Goal: Information Seeking & Learning: Learn about a topic

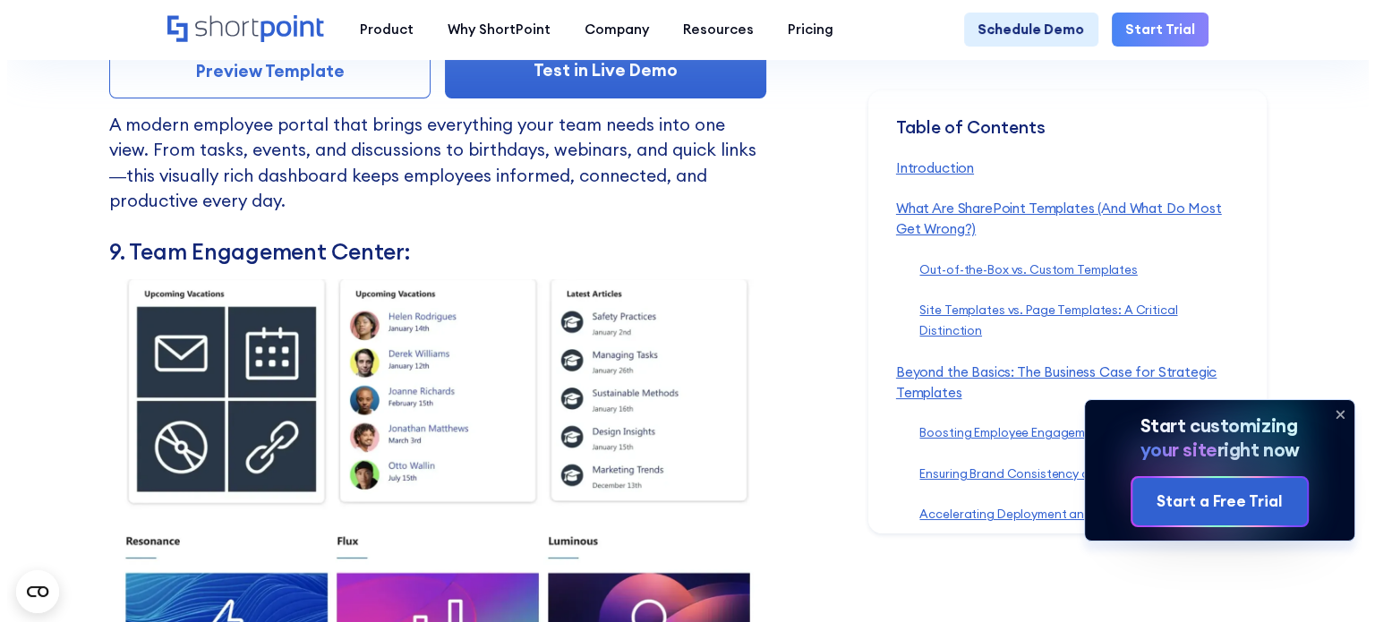
scroll to position [12887, 0]
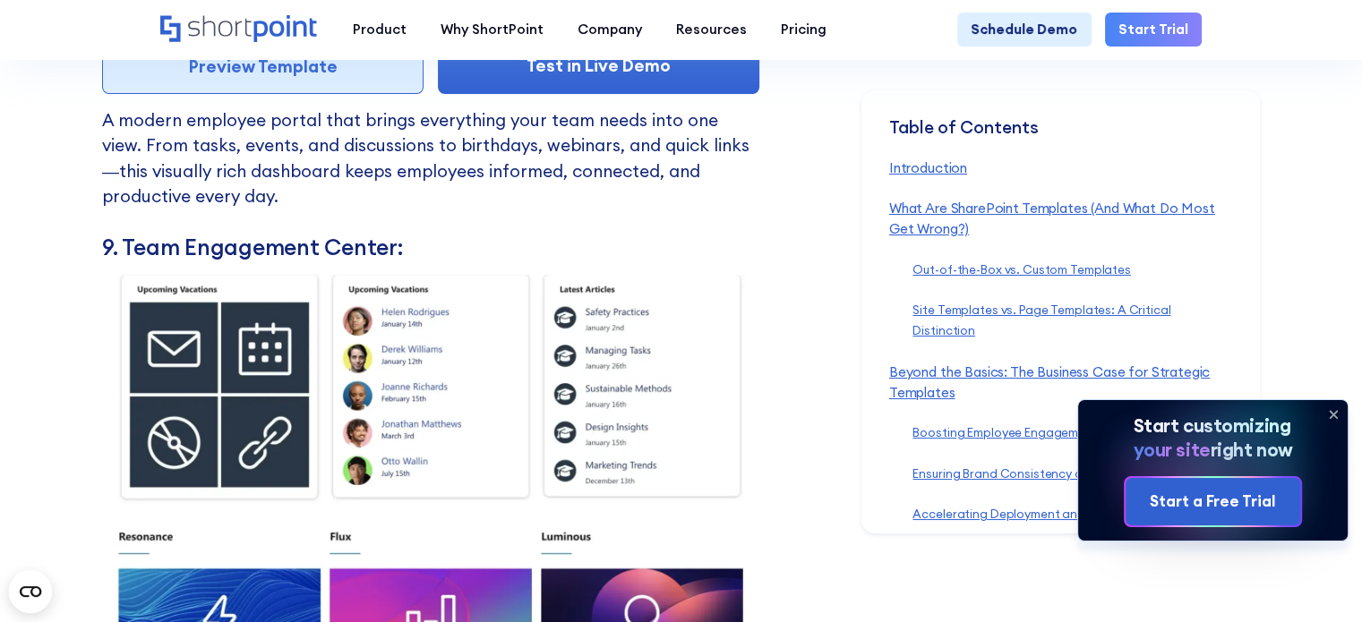
click at [261, 94] on link "Preview Template" at bounding box center [262, 66] width 321 height 55
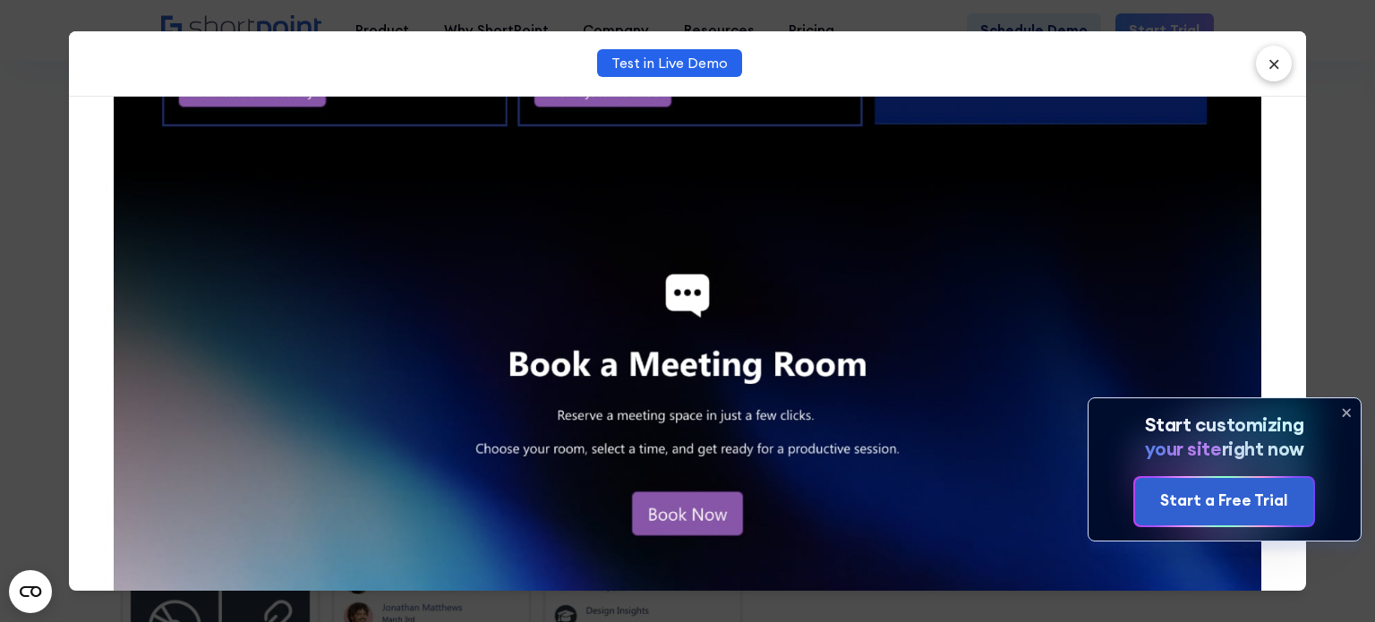
scroll to position [2627, 0]
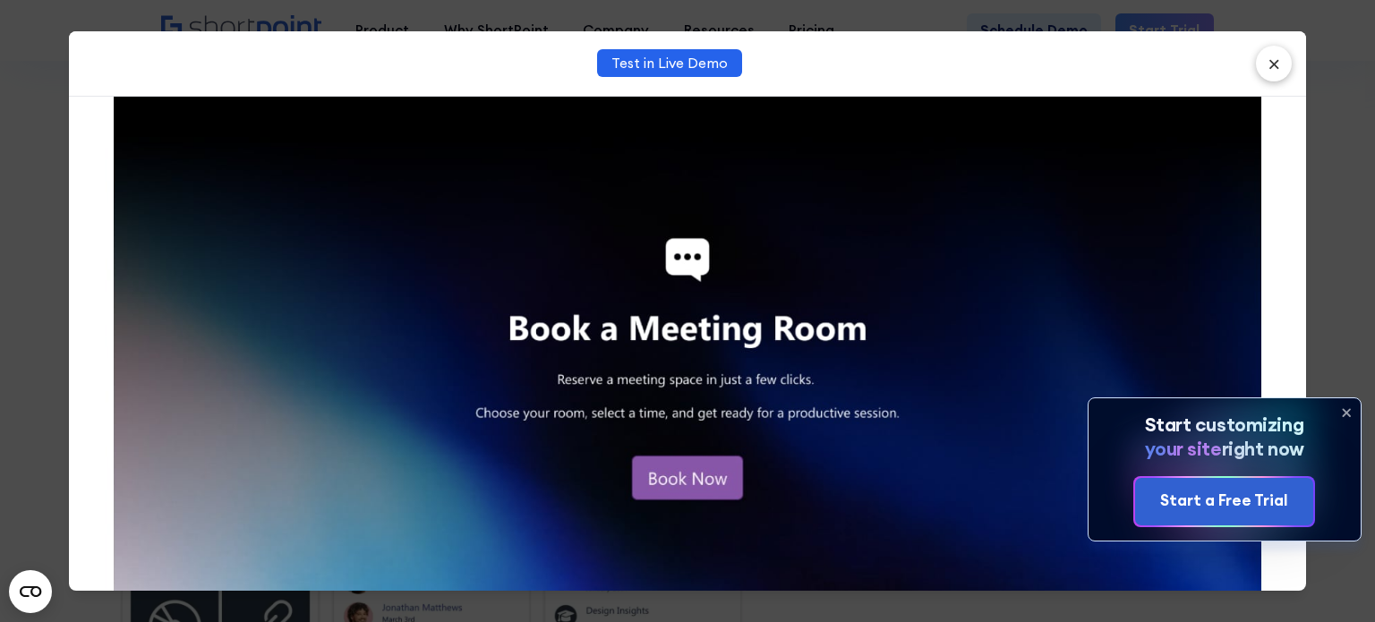
click at [37, 318] on div "Test in Live Demo ×" at bounding box center [687, 311] width 1375 height 622
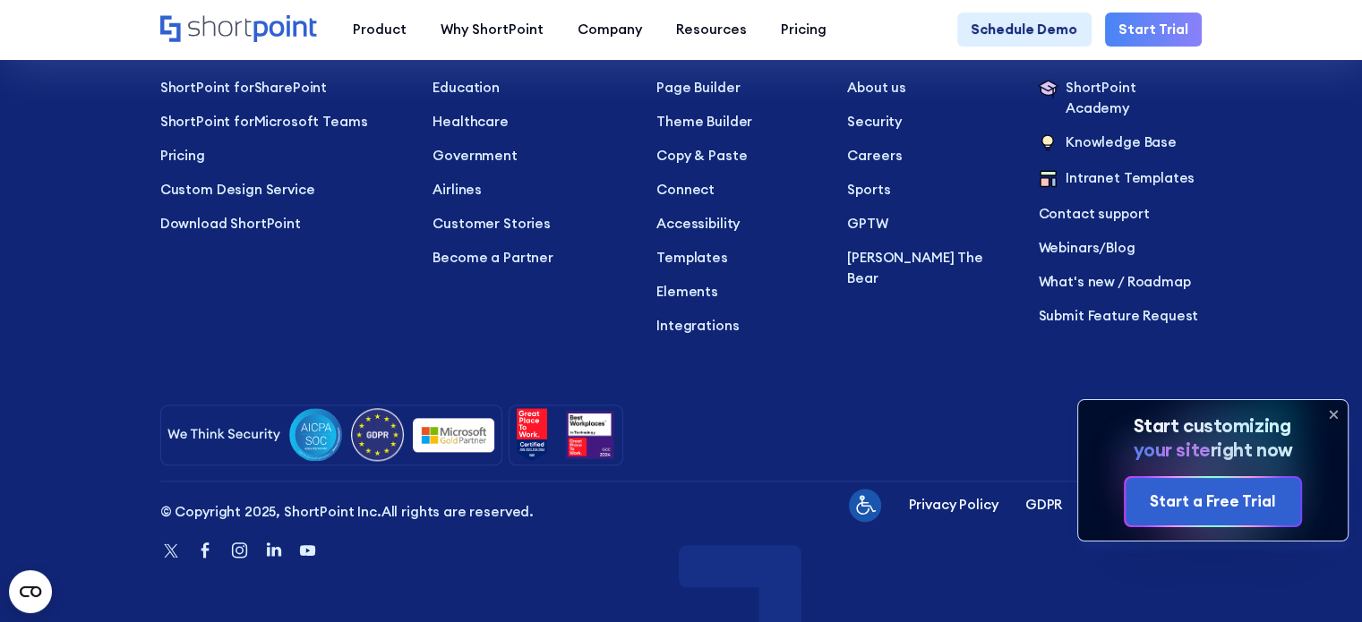
scroll to position [22530, 0]
click at [680, 269] on p "Templates" at bounding box center [738, 258] width 164 height 21
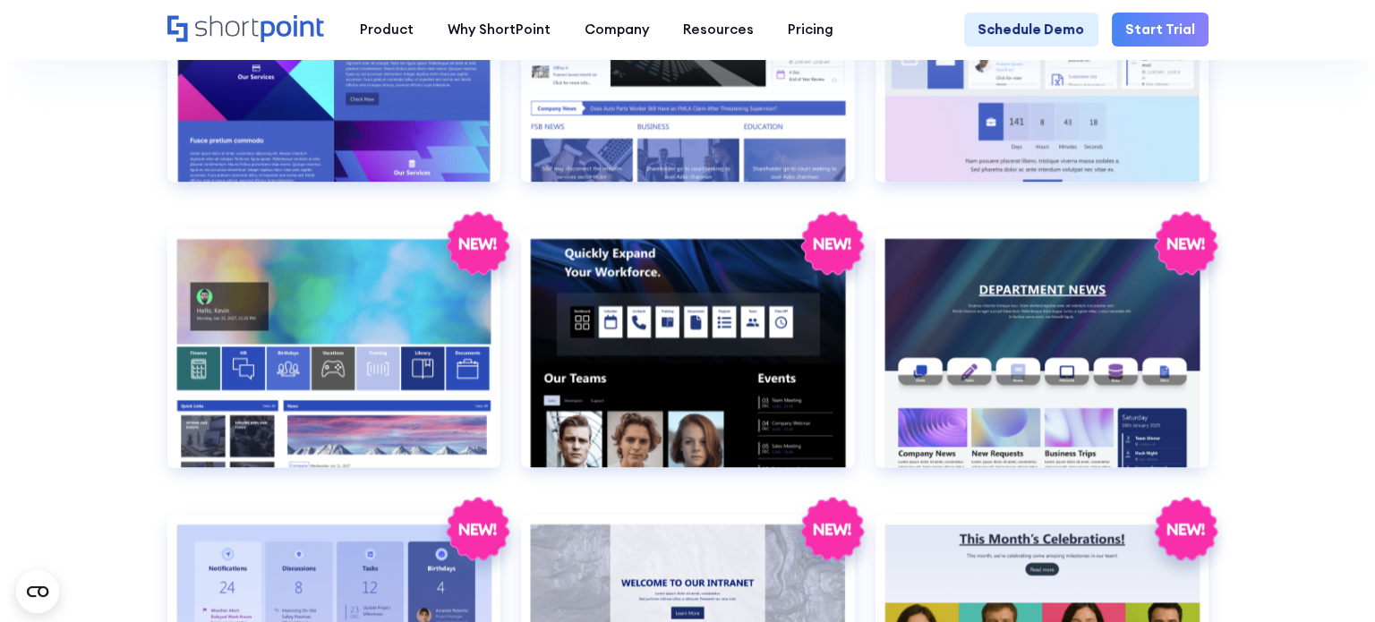
scroll to position [2678, 0]
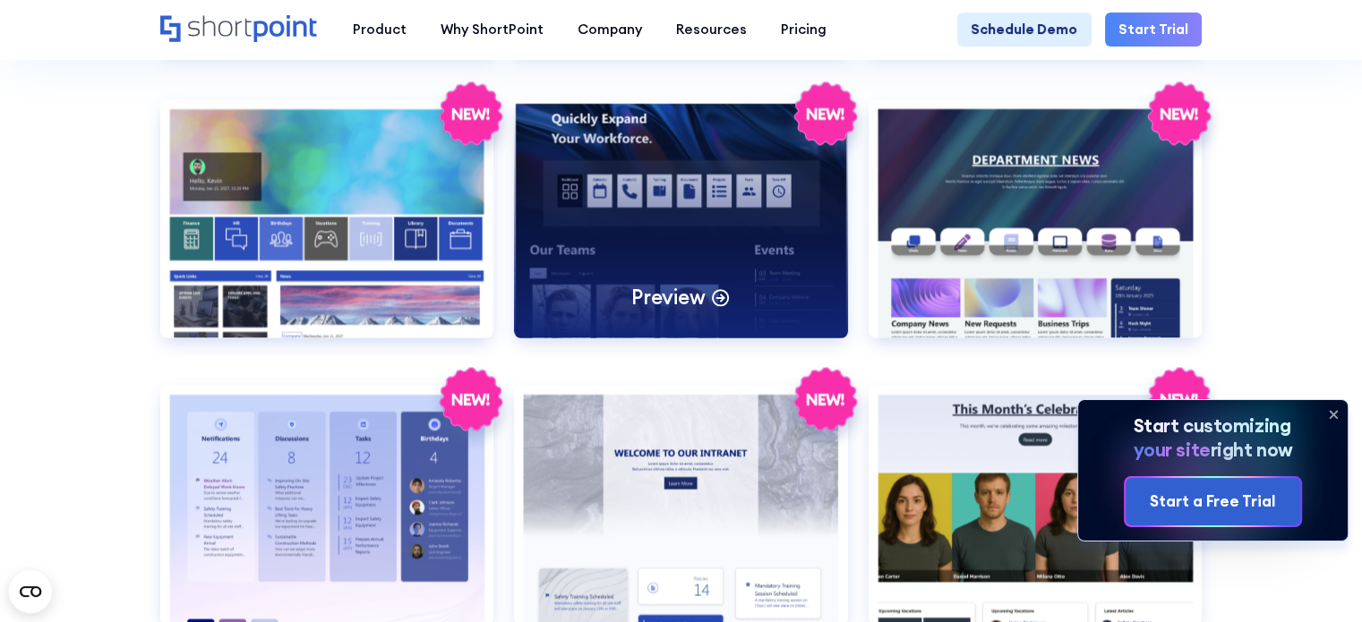
click at [705, 311] on div "Preview" at bounding box center [680, 297] width 99 height 27
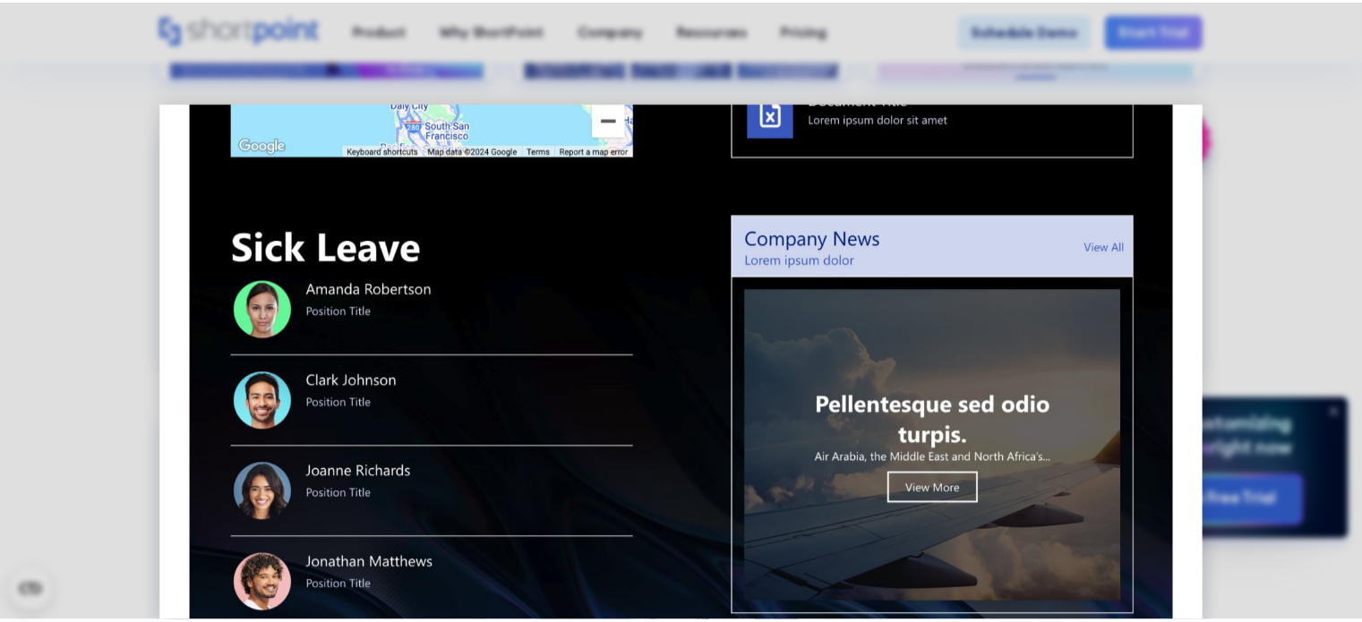
scroll to position [1515, 0]
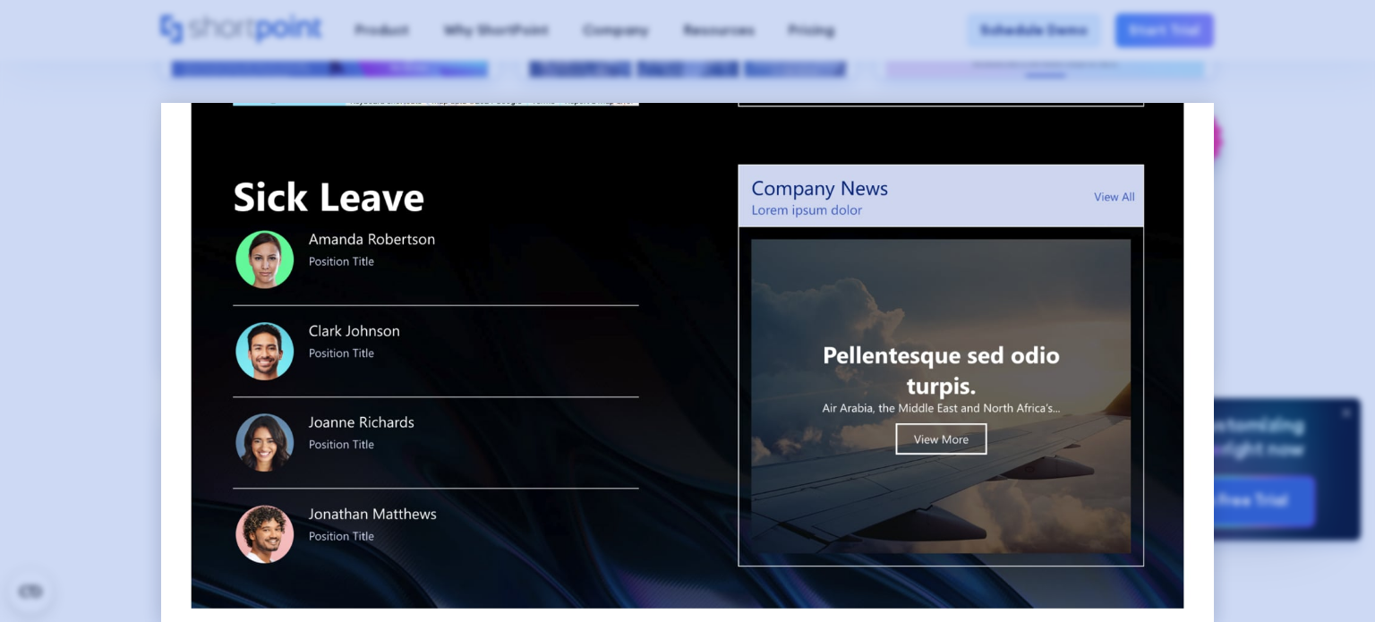
click at [61, 343] on div at bounding box center [687, 311] width 1375 height 622
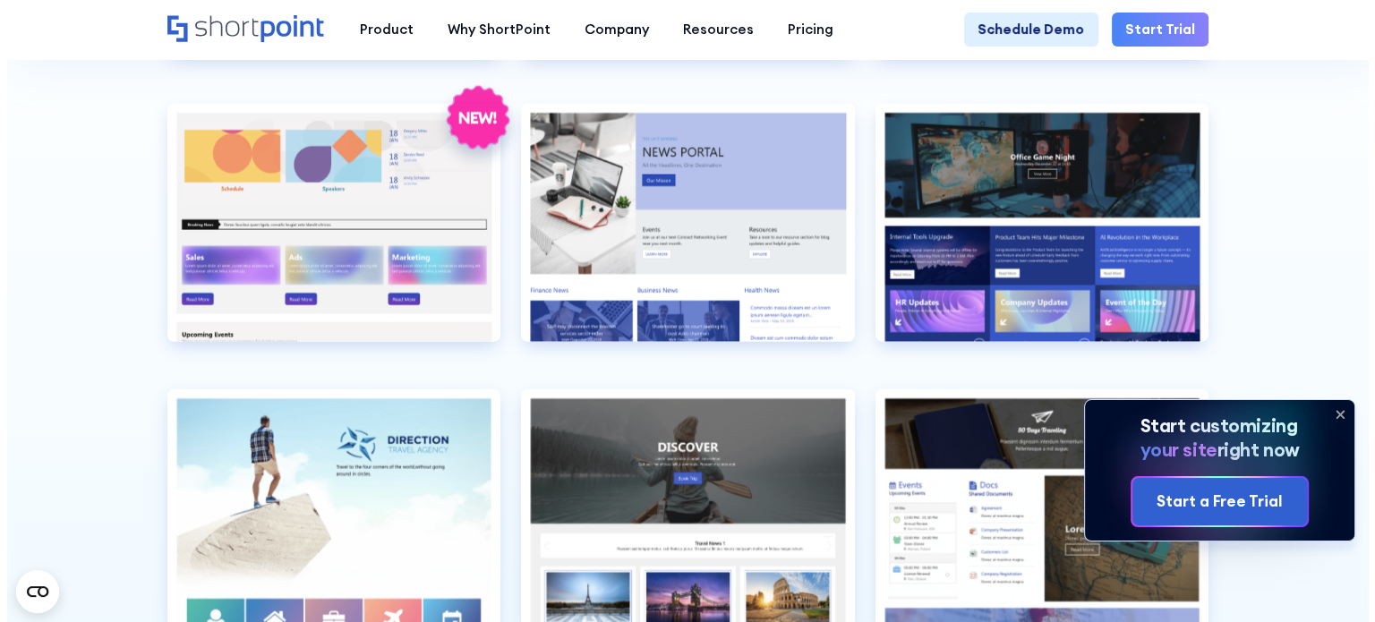
scroll to position [4102, 0]
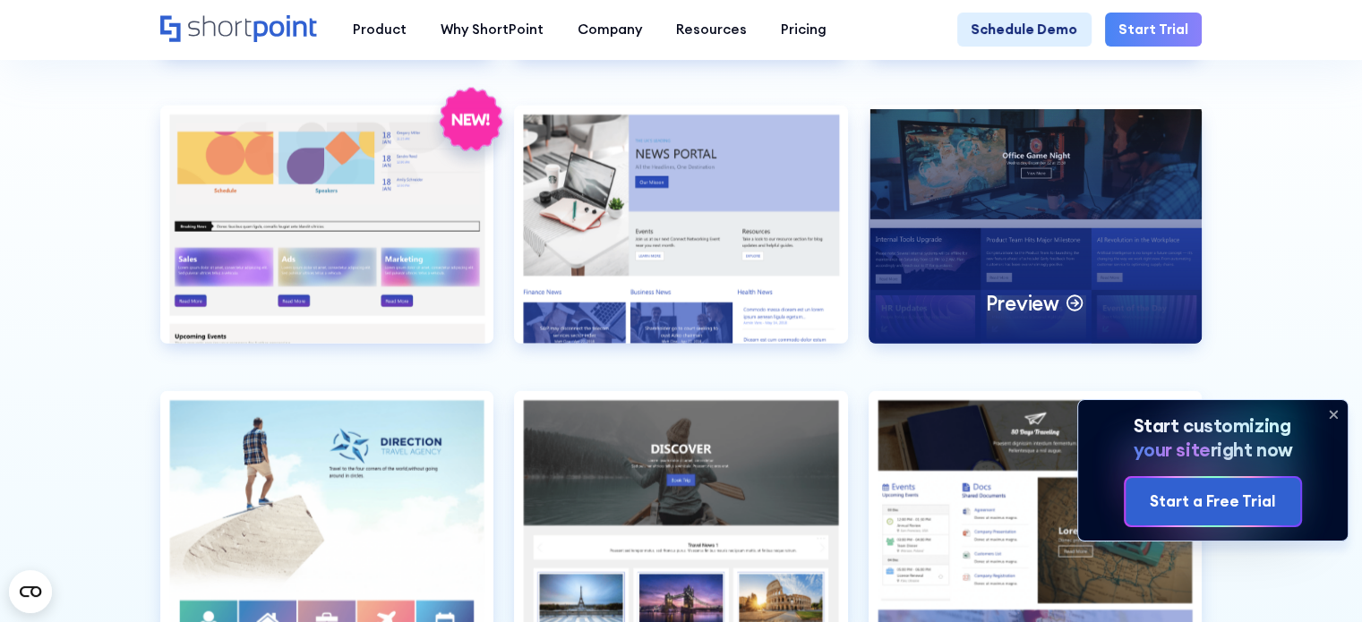
click at [1082, 229] on div "Preview" at bounding box center [1035, 225] width 334 height 238
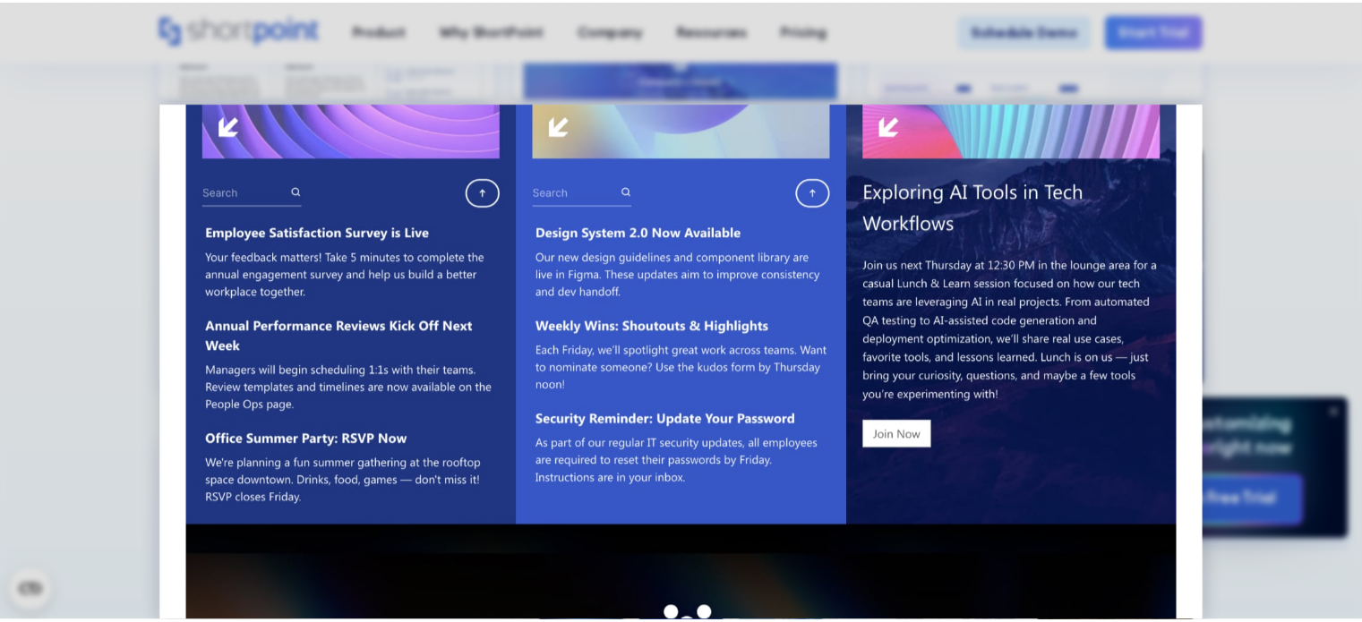
scroll to position [668, 0]
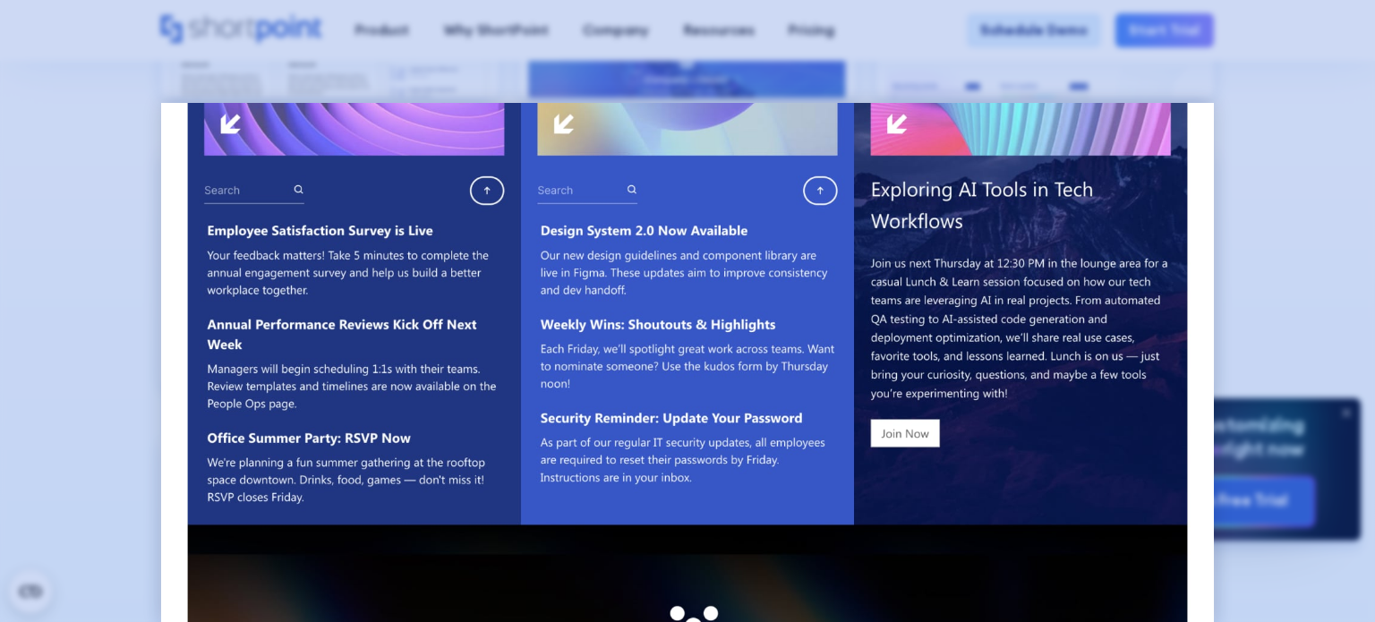
click at [88, 386] on div at bounding box center [687, 311] width 1375 height 622
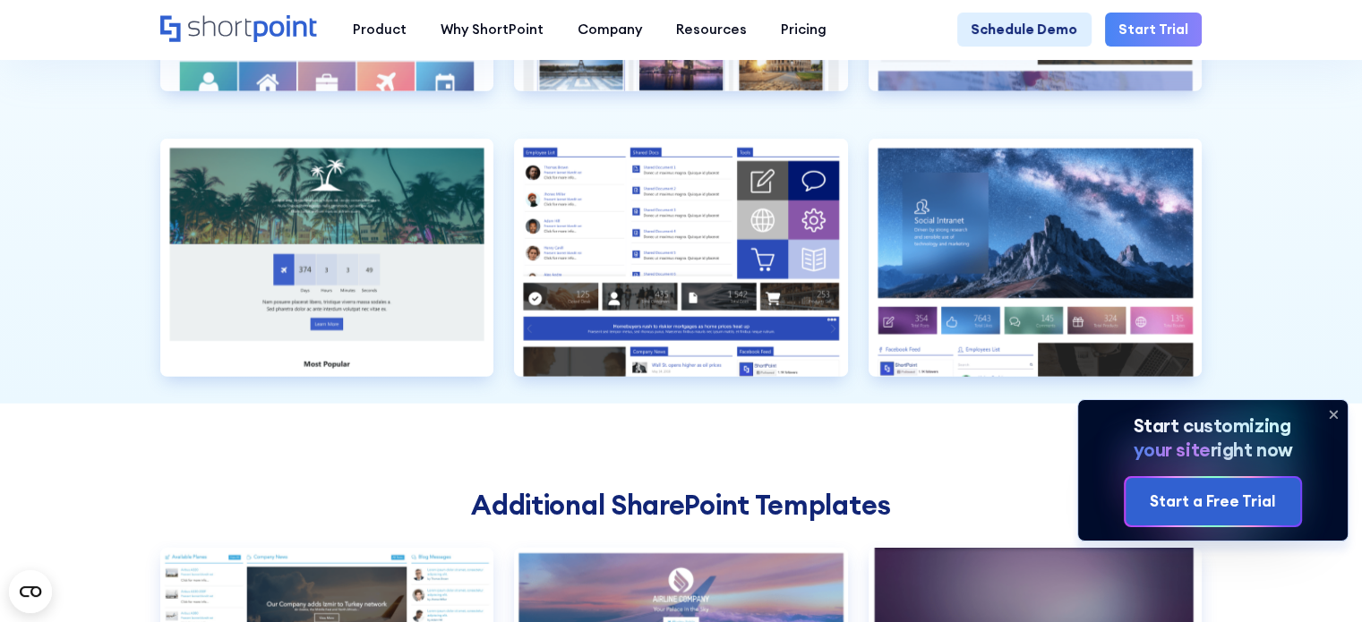
scroll to position [4639, 0]
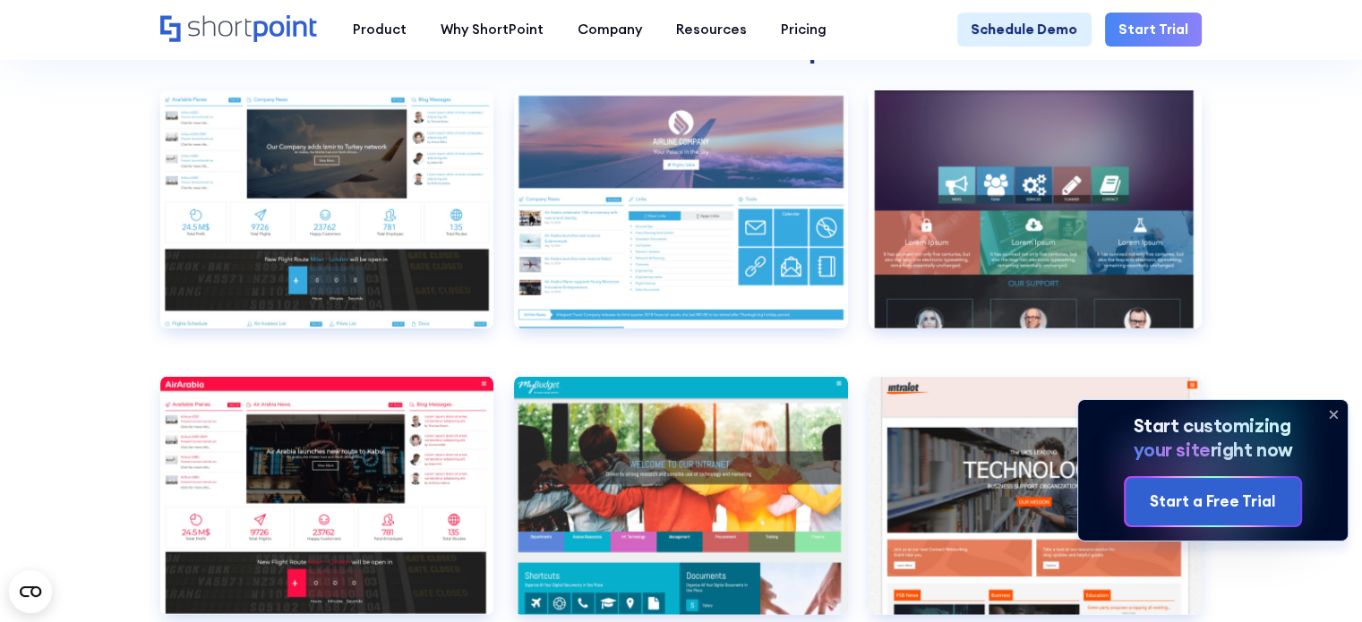
scroll to position [5115, 0]
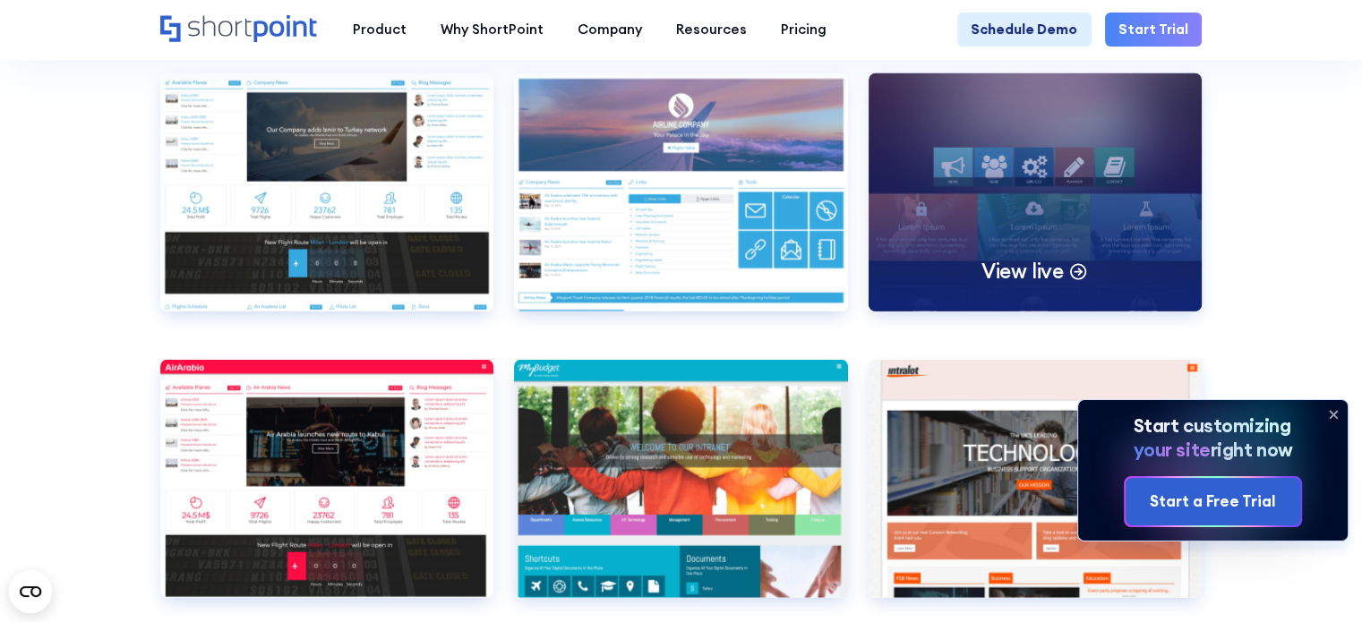
click at [1027, 253] on div "View live" at bounding box center [1035, 192] width 334 height 238
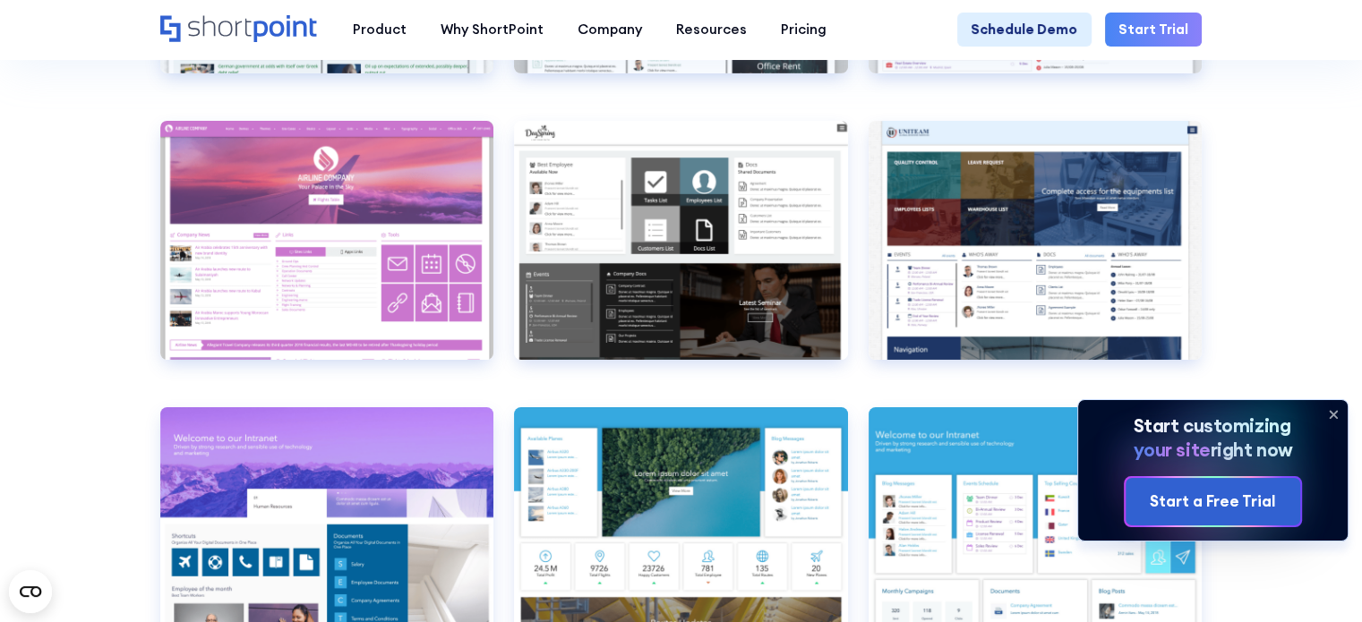
scroll to position [5930, 0]
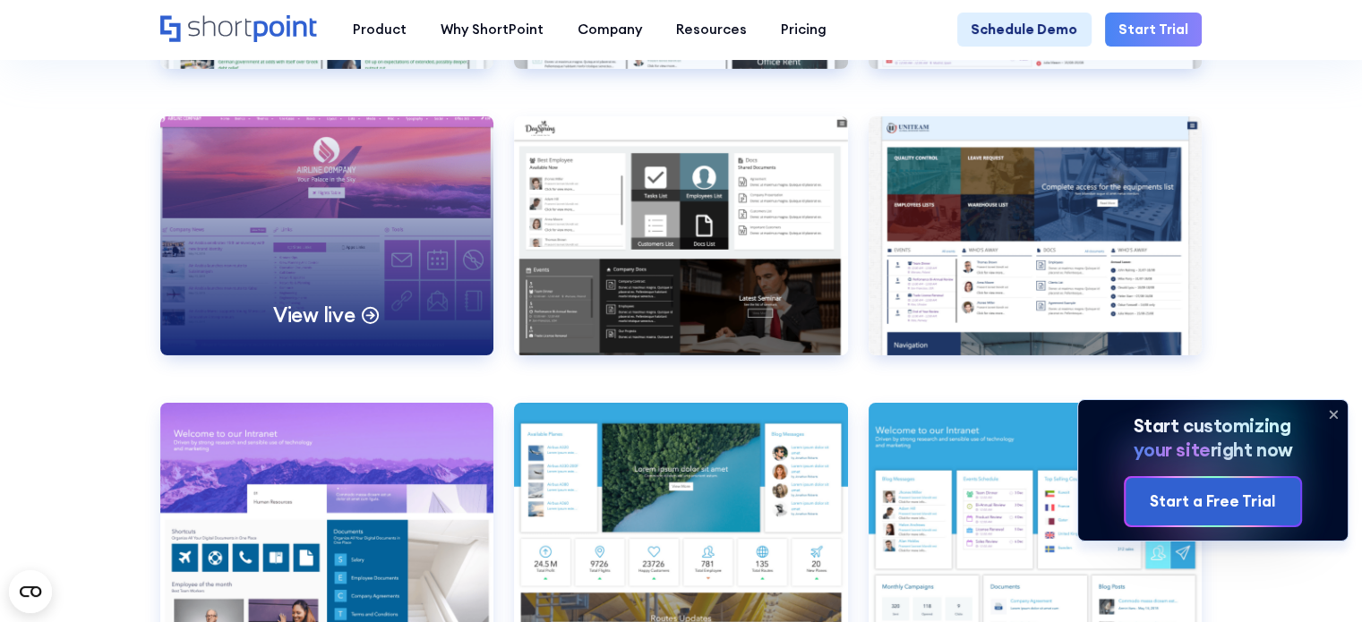
click at [414, 327] on div "View live" at bounding box center [327, 235] width 334 height 238
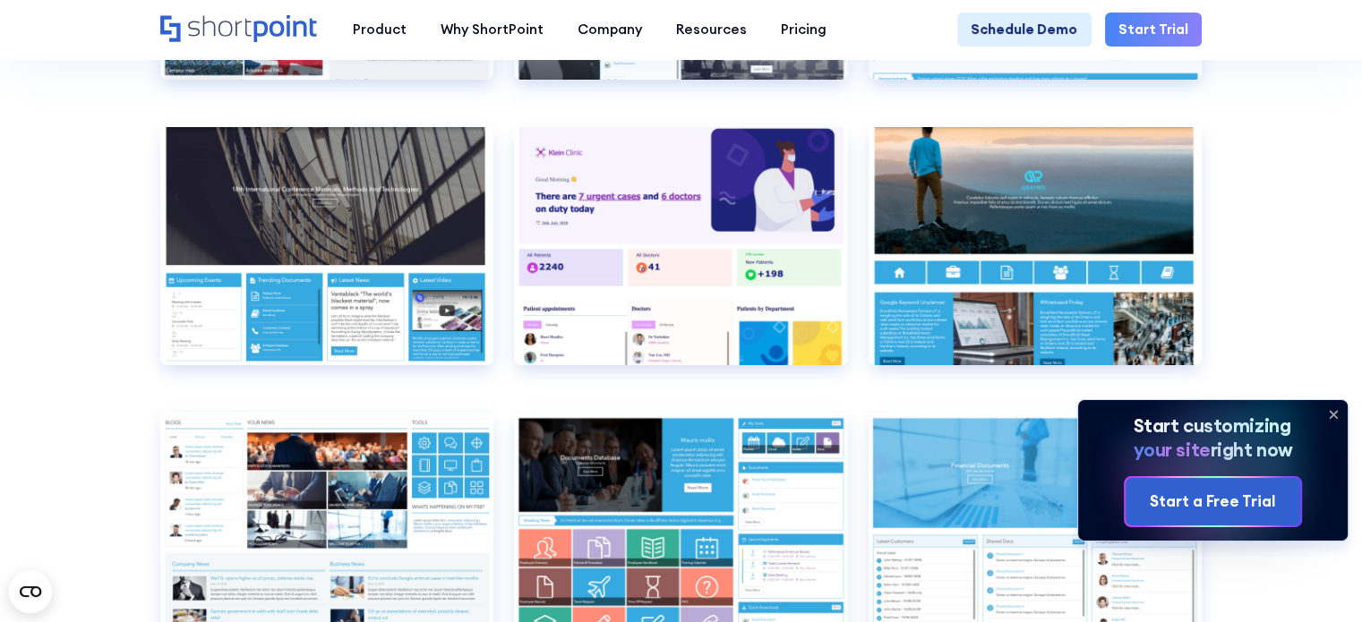
scroll to position [7107, 0]
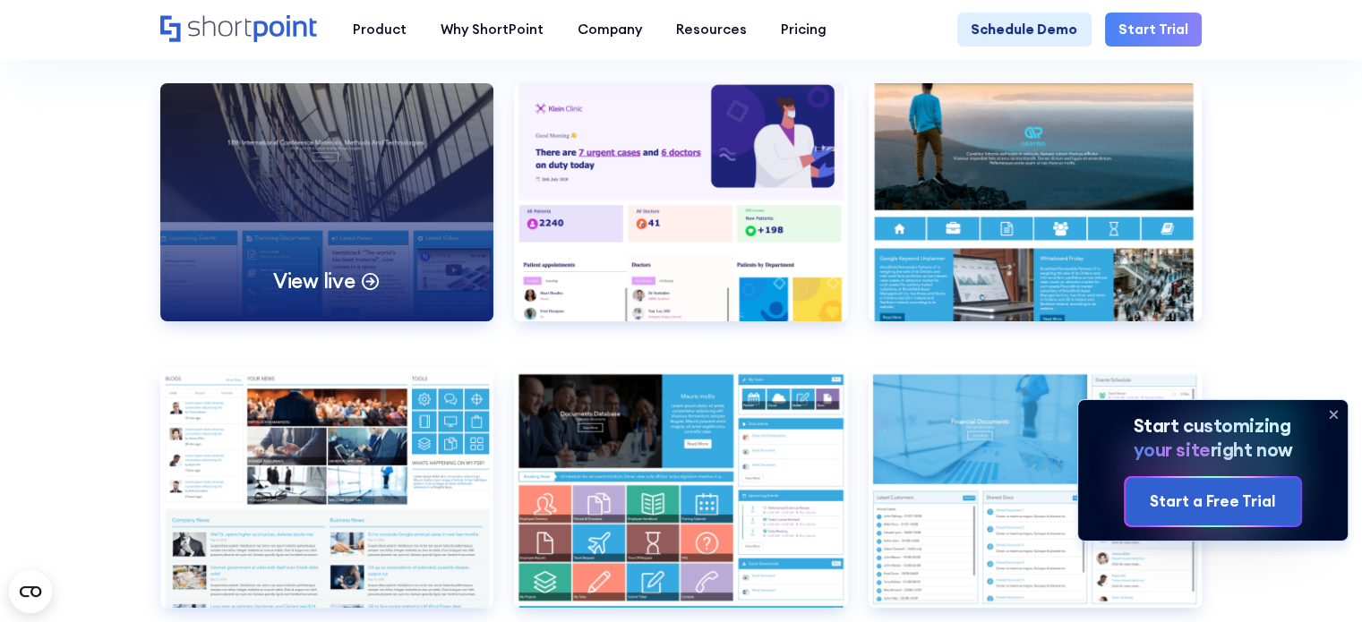
click at [281, 295] on p "View live" at bounding box center [314, 281] width 82 height 27
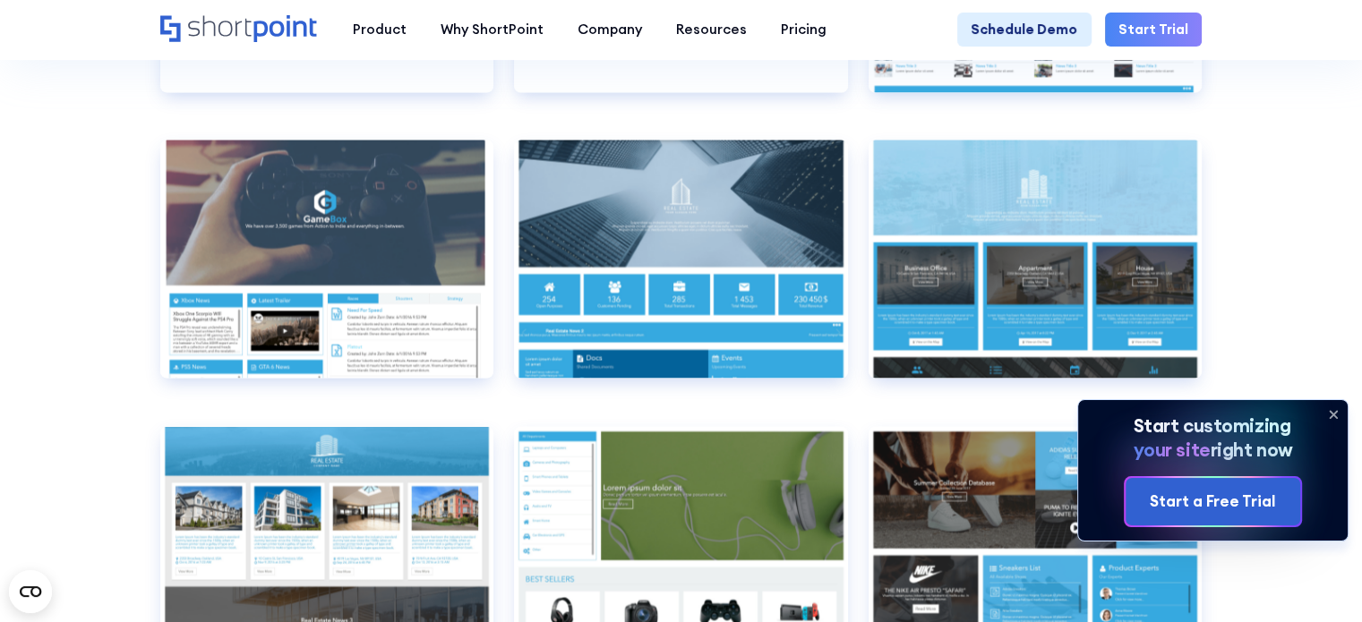
scroll to position [9940, 0]
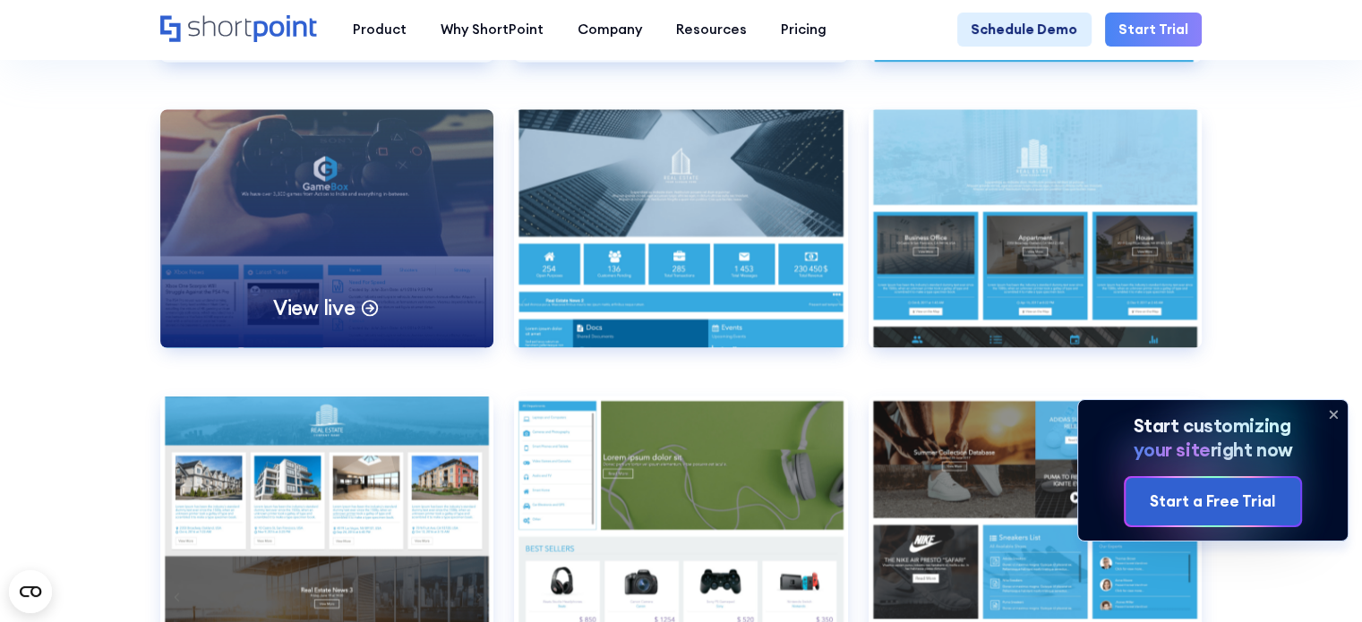
click at [320, 320] on p "View live" at bounding box center [314, 307] width 82 height 27
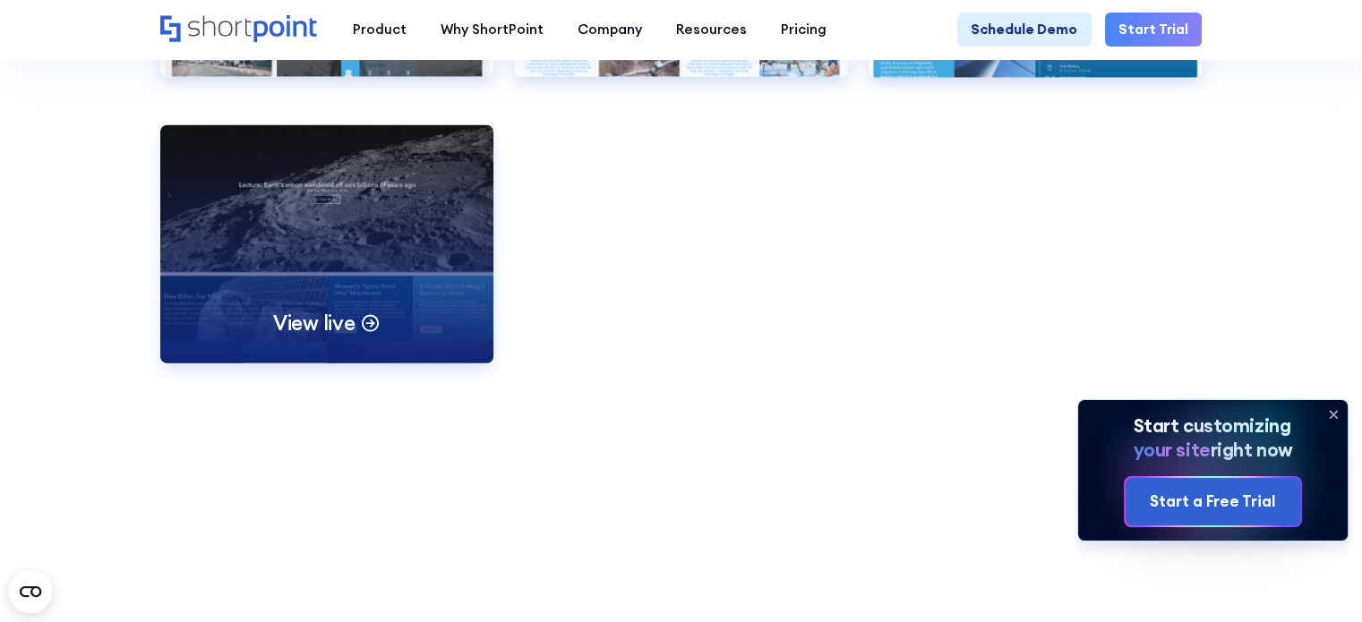
scroll to position [11068, 0]
click at [304, 337] on p "View live" at bounding box center [314, 323] width 82 height 27
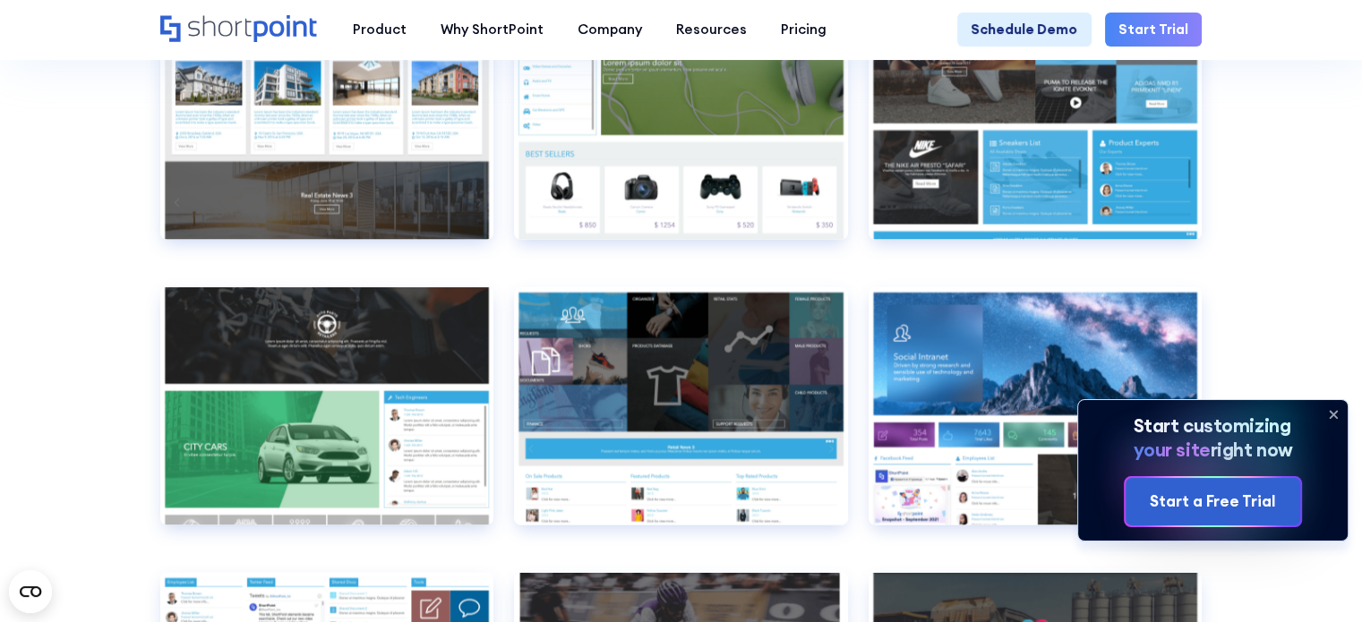
scroll to position [10333, 0]
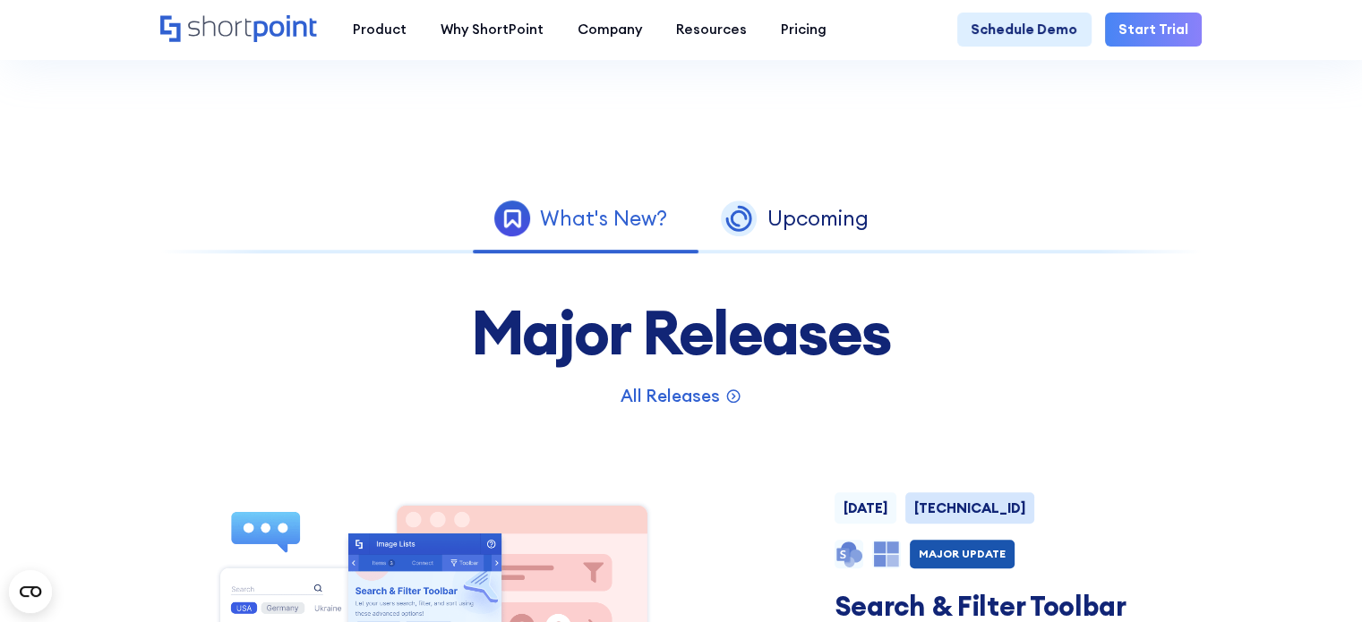
scroll to position [873, 0]
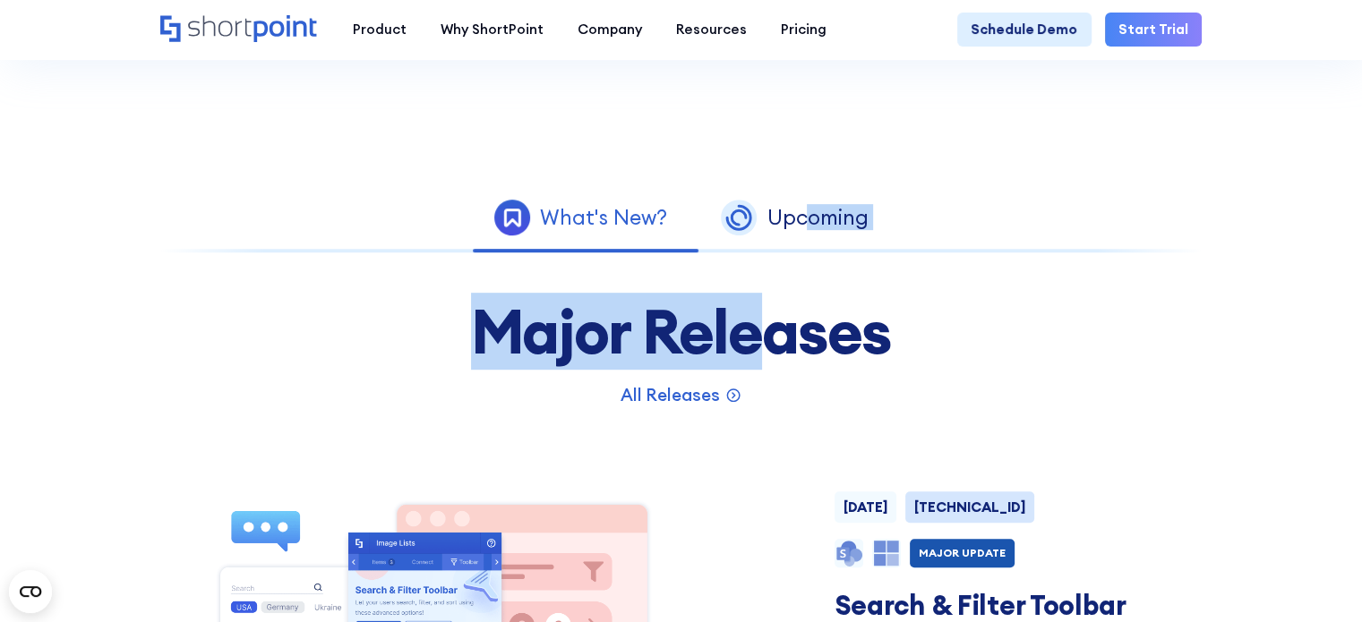
drag, startPoint x: 777, startPoint y: 264, endPoint x: 813, endPoint y: 200, distance: 73.7
click at [802, 219] on div "Upcoming" at bounding box center [816, 218] width 101 height 21
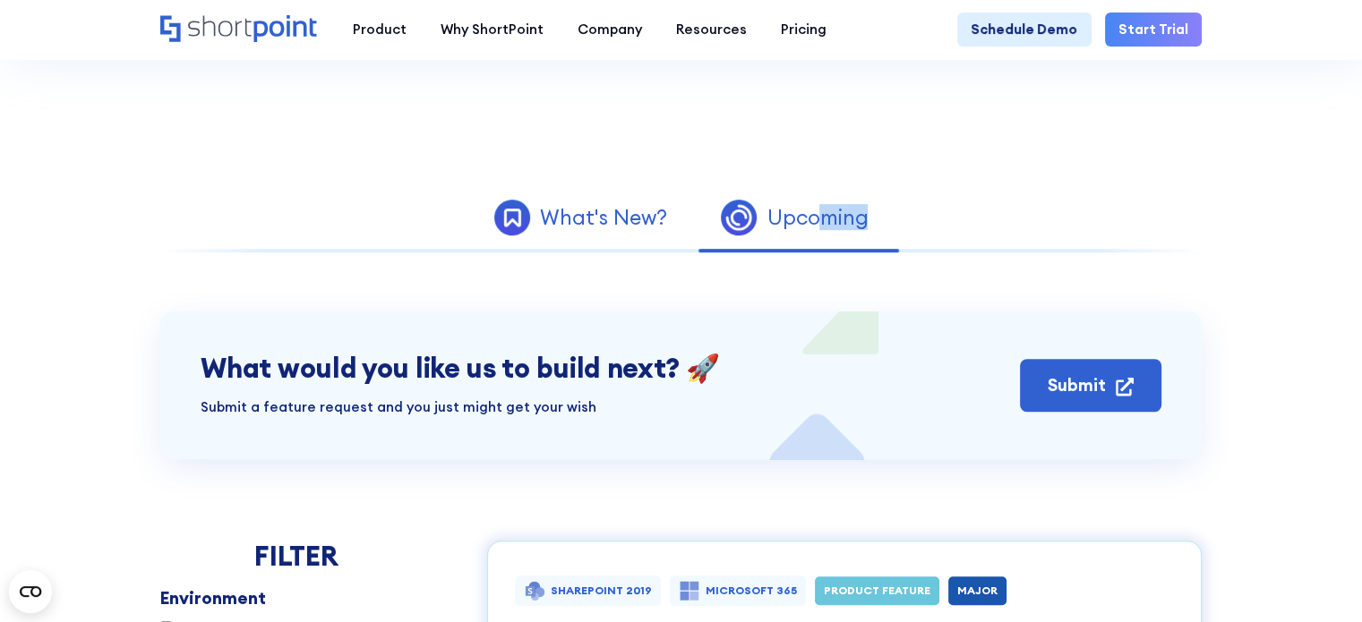
click at [559, 226] on div "What's New?" at bounding box center [603, 218] width 127 height 21
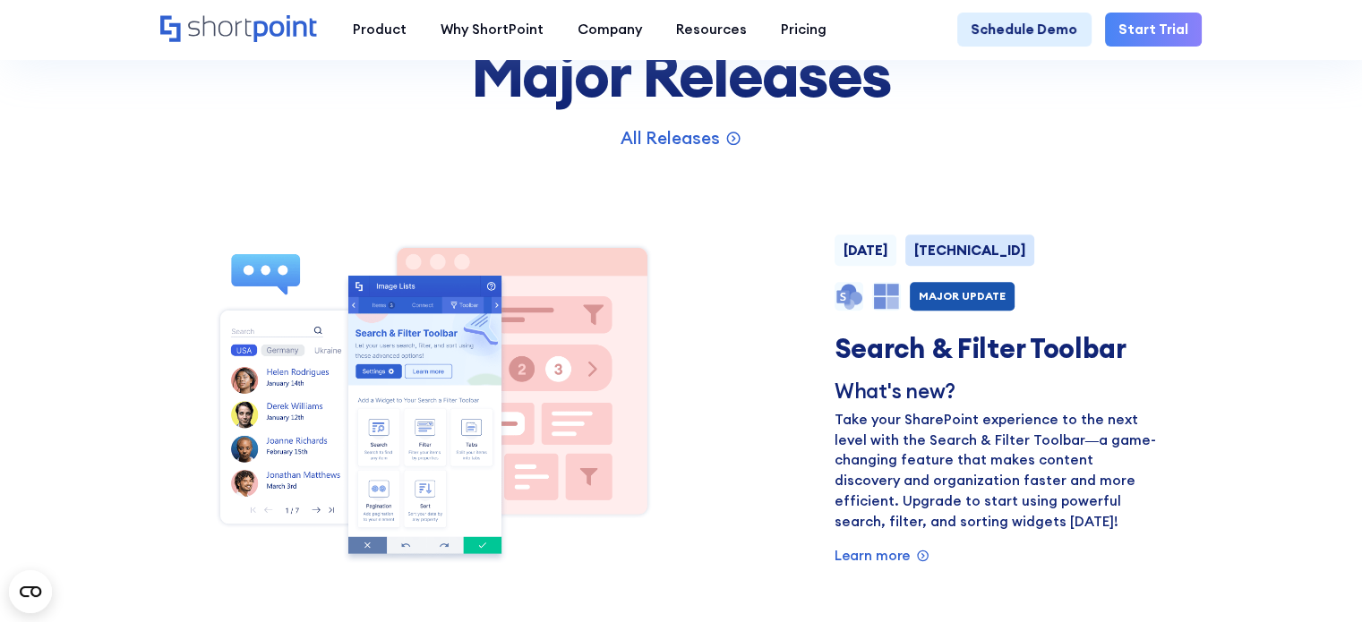
scroll to position [1133, 0]
